Goal: Check status

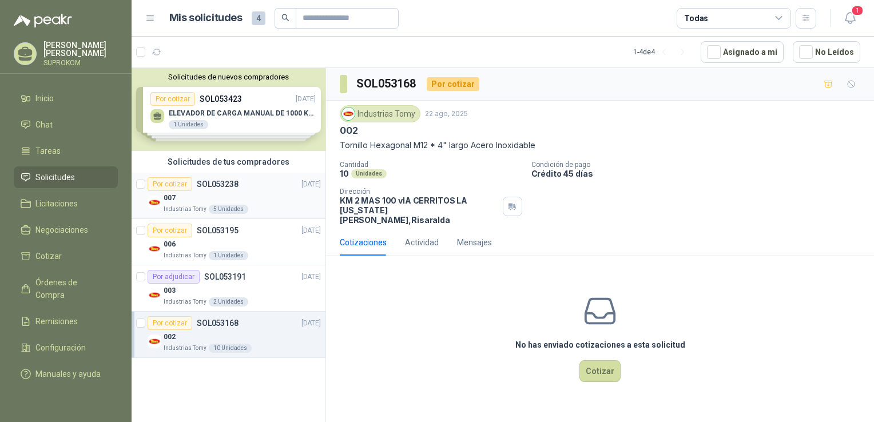
click at [251, 191] on div "007" at bounding box center [242, 198] width 157 height 14
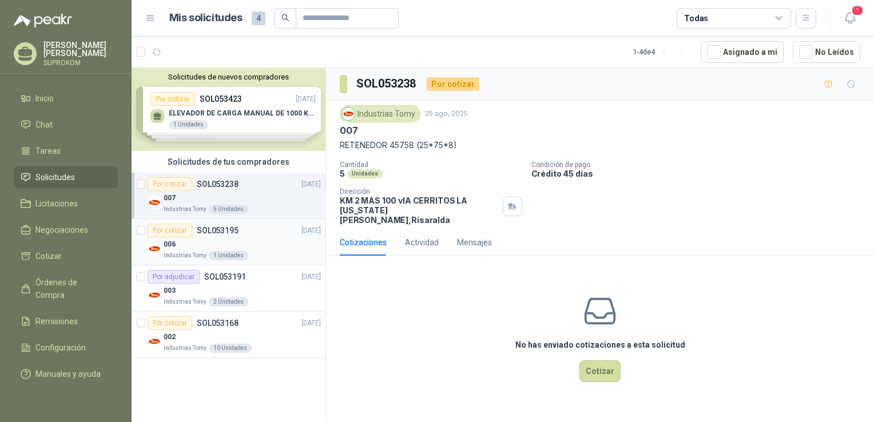
click at [264, 242] on div "006" at bounding box center [242, 245] width 157 height 14
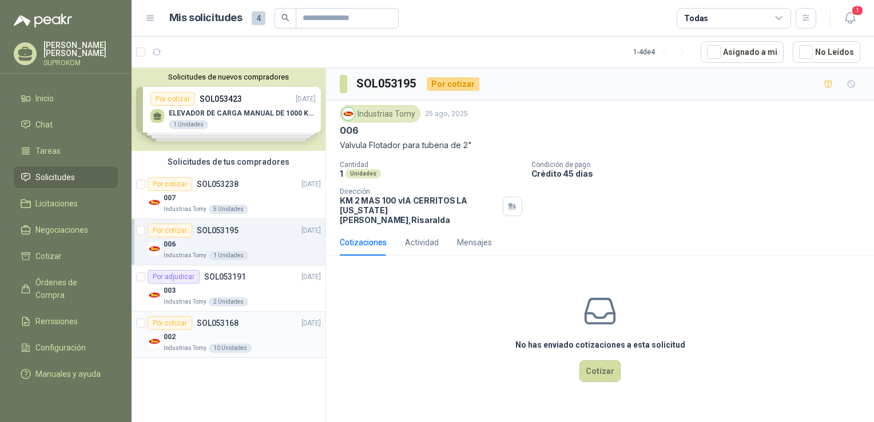
click at [243, 333] on div "002" at bounding box center [242, 337] width 157 height 14
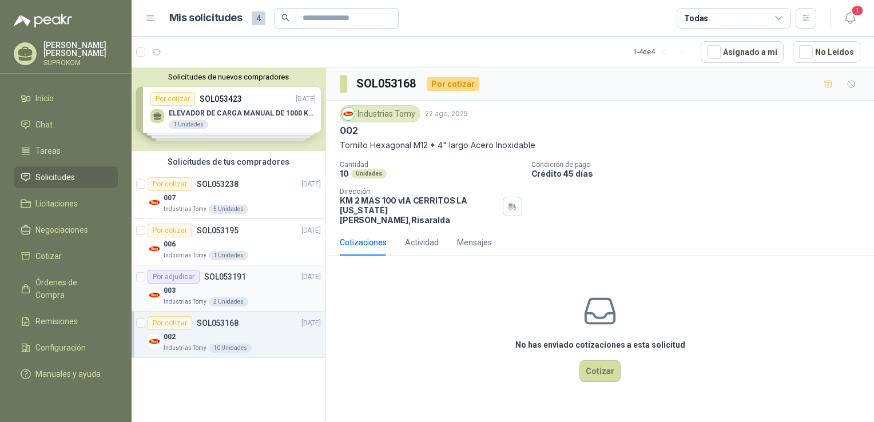
click at [250, 276] on div "Por adjudicar SOL053191 [DATE]" at bounding box center [234, 277] width 173 height 14
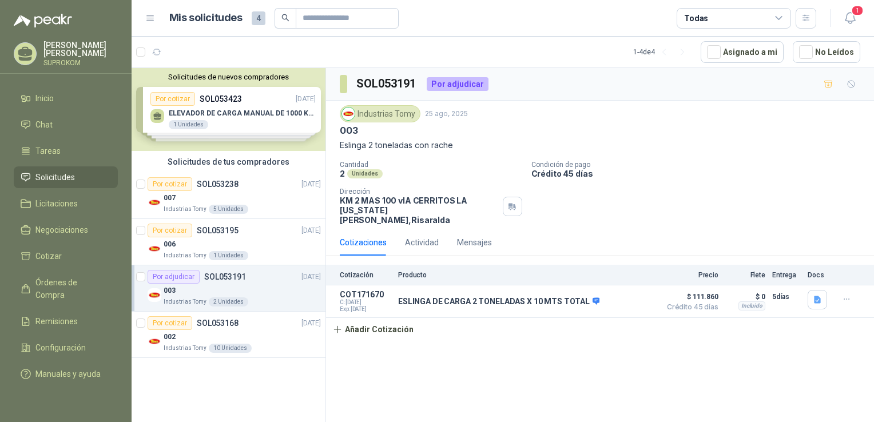
click at [446, 371] on div "SOL053191 Por adjudicar Industrias Tomy [DATE] 003 Eslinga 2 toneladas con rach…" at bounding box center [600, 247] width 548 height 358
